Goal: Transaction & Acquisition: Purchase product/service

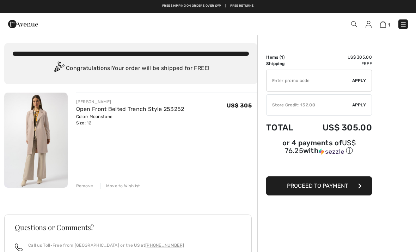
click at [92, 184] on div "Remove" at bounding box center [84, 185] width 17 height 6
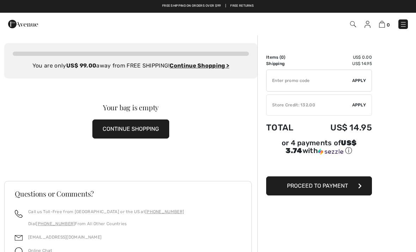
click at [408, 16] on div "0 Checkout 0 An item has been added to your Shopping Bag. Checkout" at bounding box center [208, 24] width 416 height 23
click at [406, 20] on link at bounding box center [404, 24] width 10 height 10
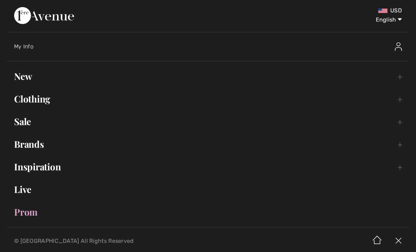
click at [64, 98] on link "Clothing Toggle submenu" at bounding box center [208, 99] width 402 height 16
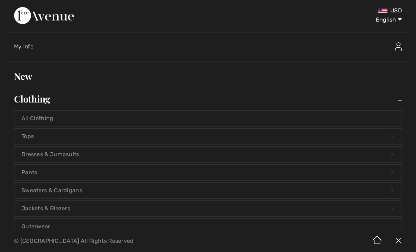
click at [118, 138] on link "Tops Open submenu" at bounding box center [207, 136] width 387 height 16
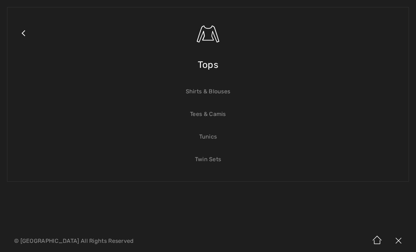
click at [212, 141] on link "Tunics" at bounding box center [207, 137] width 387 height 16
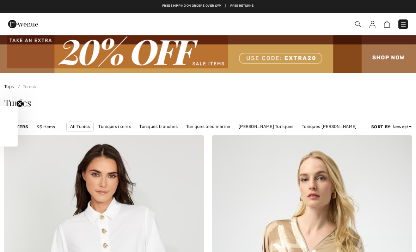
checkbox input "true"
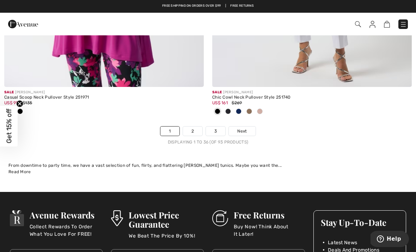
scroll to position [6198, 0]
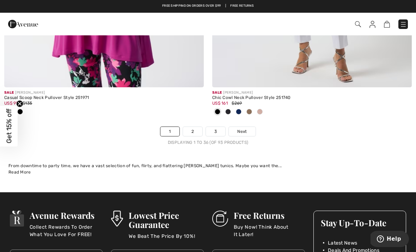
click at [247, 127] on link "Next" at bounding box center [242, 131] width 26 height 9
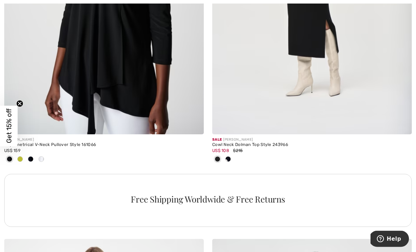
scroll to position [1972, 0]
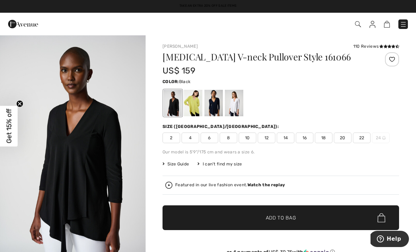
click at [198, 104] on div at bounding box center [193, 103] width 18 height 26
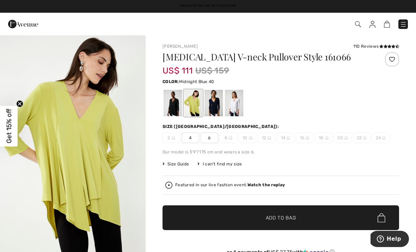
click at [220, 105] on div at bounding box center [214, 103] width 18 height 26
